Goal: Find specific page/section: Find specific page/section

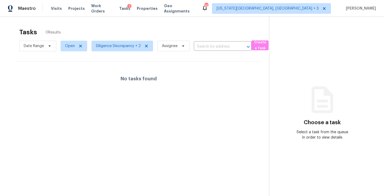
click at [60, 11] on div "Visits Projects Work Orders Tasks 1 Properties Geo Assignments" at bounding box center [126, 8] width 150 height 11
click at [56, 9] on span "Visits" at bounding box center [56, 8] width 11 height 5
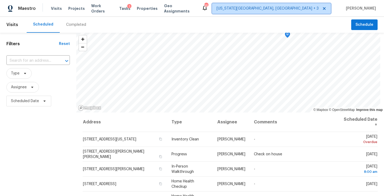
click at [318, 10] on span "[US_STATE][GEOGRAPHIC_DATA], [GEOGRAPHIC_DATA] + 3" at bounding box center [267, 8] width 102 height 5
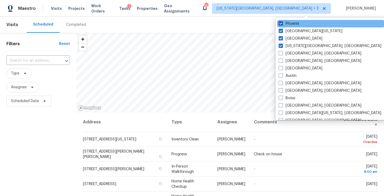
click at [292, 26] on label "Phoenix" at bounding box center [288, 23] width 21 height 5
click at [282, 25] on input "Phoenix" at bounding box center [279, 22] width 3 height 3
checkbox input "false"
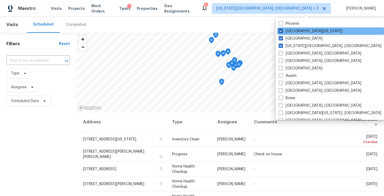
click at [292, 30] on label "[GEOGRAPHIC_DATA][US_STATE]" at bounding box center [310, 30] width 64 height 5
click at [282, 30] on input "[GEOGRAPHIC_DATA][US_STATE]" at bounding box center [279, 29] width 3 height 3
checkbox input "false"
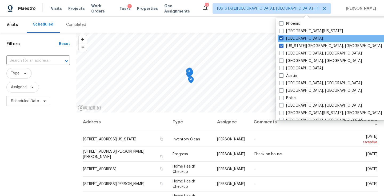
click at [291, 36] on label "[GEOGRAPHIC_DATA]" at bounding box center [301, 38] width 44 height 5
click at [282, 36] on input "[GEOGRAPHIC_DATA]" at bounding box center [280, 37] width 3 height 3
checkbox input "false"
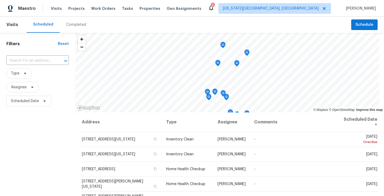
click at [223, 16] on div "Maestro Visits Projects Work Orders Tasks Properties Geo Assignments 7 [US_STAT…" at bounding box center [192, 8] width 384 height 17
click at [83, 48] on span "Zoom out" at bounding box center [82, 46] width 8 height 7
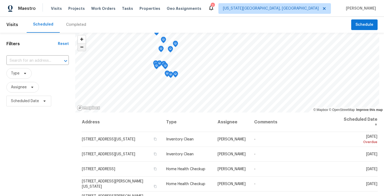
click at [81, 48] on span "Zoom out" at bounding box center [82, 46] width 8 height 7
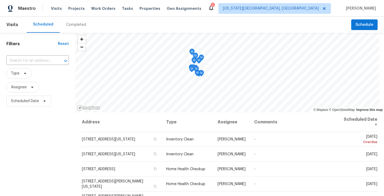
click at [81, 23] on div "Completed" at bounding box center [76, 24] width 20 height 5
